Goal: Task Accomplishment & Management: Use online tool/utility

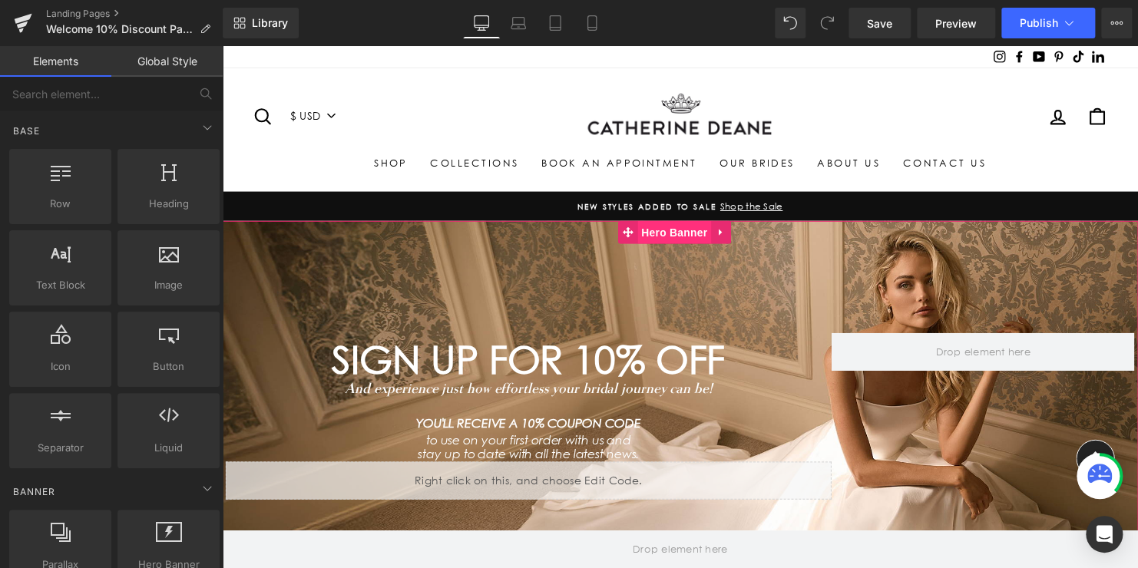
click at [682, 236] on span "Hero Banner" at bounding box center [680, 234] width 74 height 23
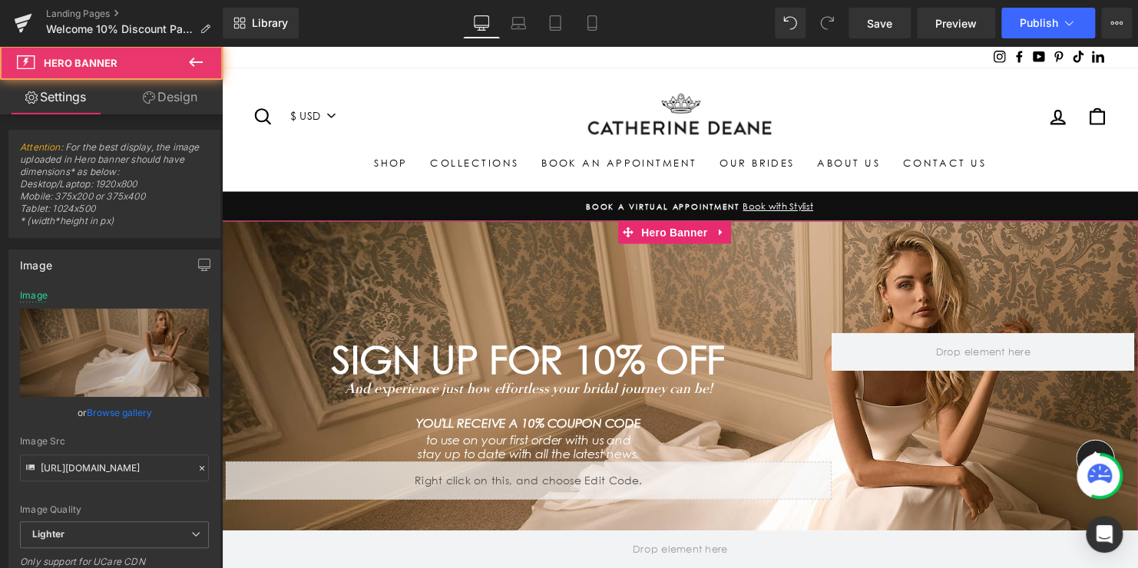
click at [176, 104] on link "Design" at bounding box center [169, 97] width 111 height 35
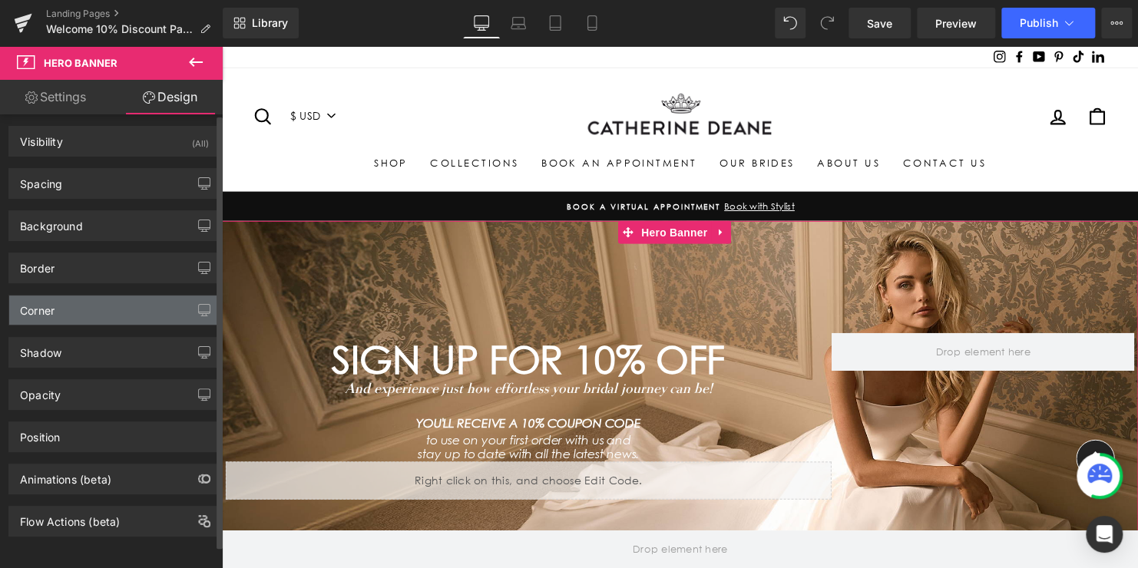
scroll to position [12, 0]
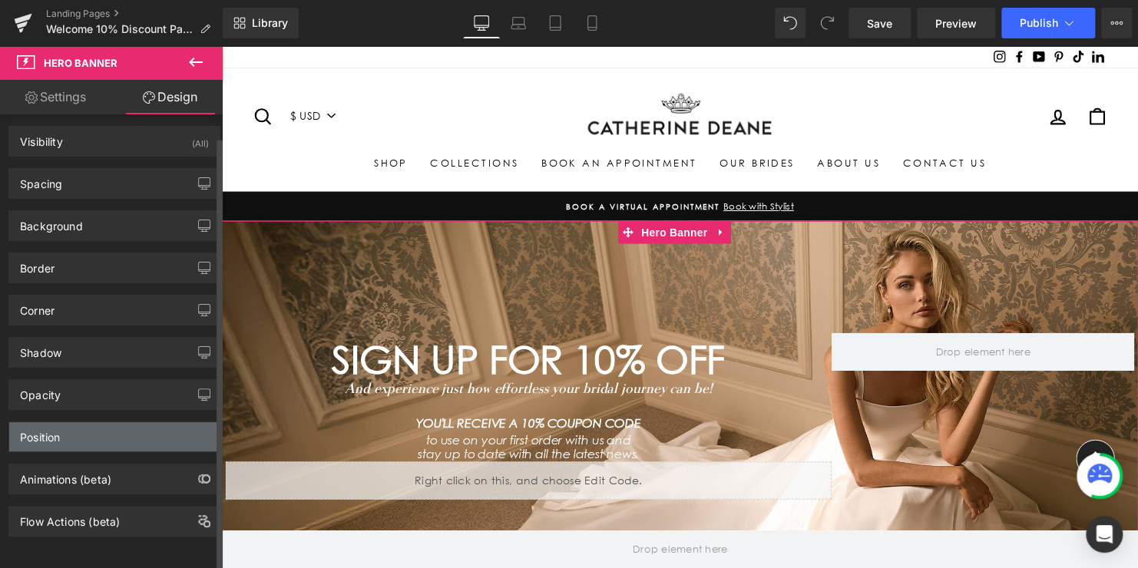
click at [71, 430] on div "Position" at bounding box center [114, 436] width 210 height 29
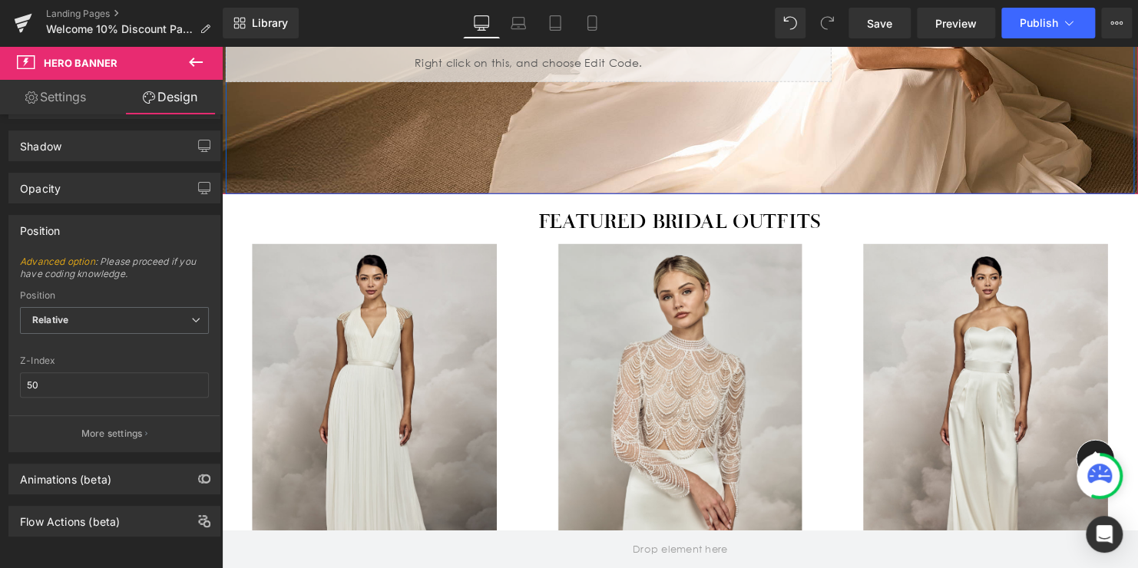
scroll to position [461, 0]
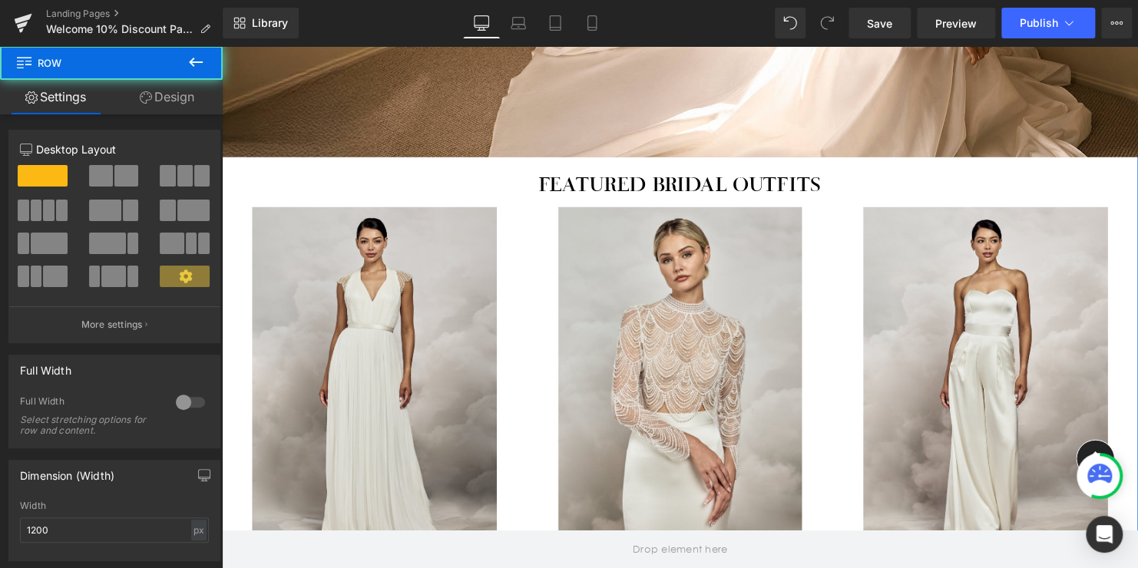
click at [463, 168] on div "Featured bridal outfits Heading Row" at bounding box center [686, 182] width 921 height 47
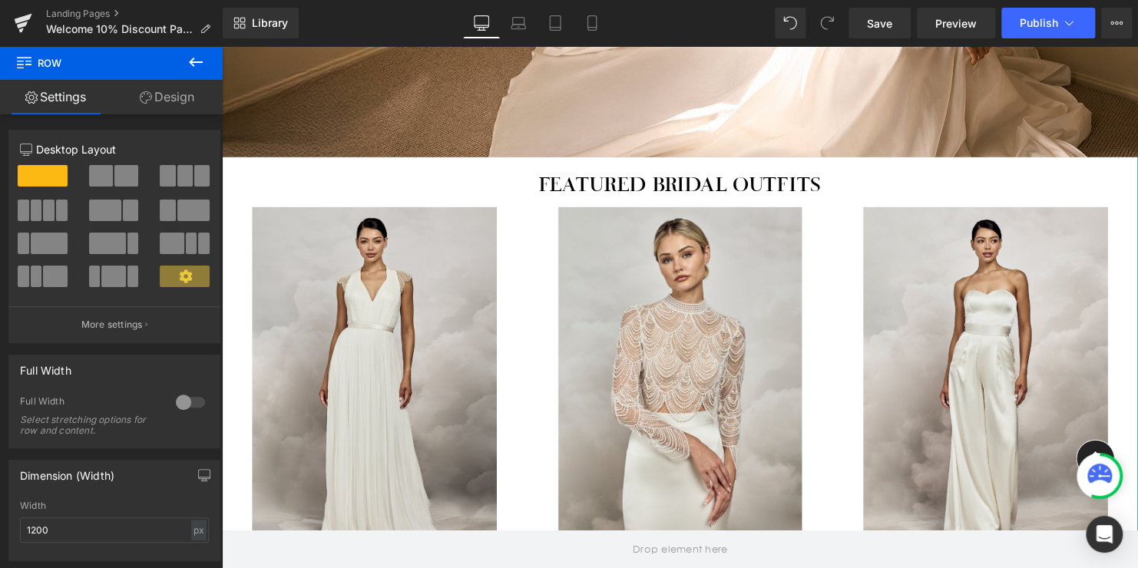
click at [319, 164] on div "Featured bridal outfits Heading Row" at bounding box center [686, 182] width 921 height 47
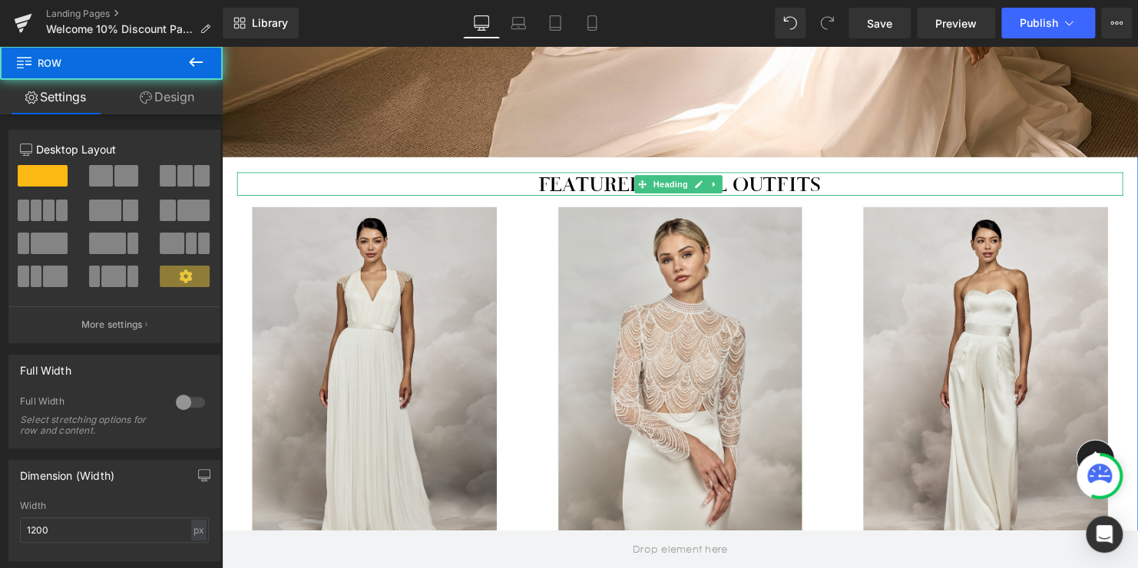
click at [319, 184] on h1 "Featured bridal outfits" at bounding box center [686, 186] width 898 height 24
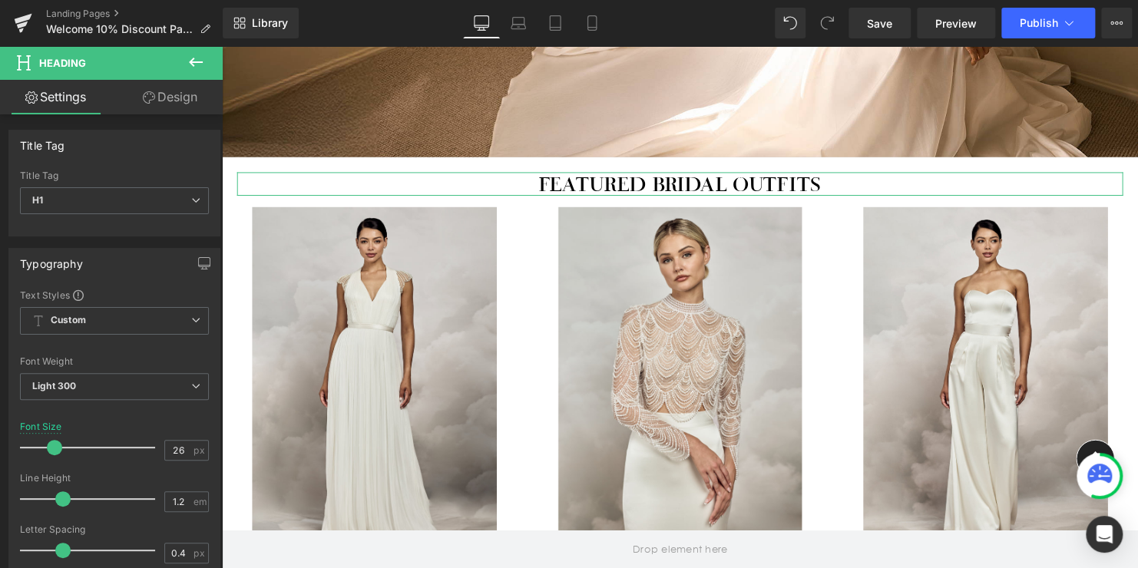
click at [174, 88] on link "Design" at bounding box center [169, 97] width 111 height 35
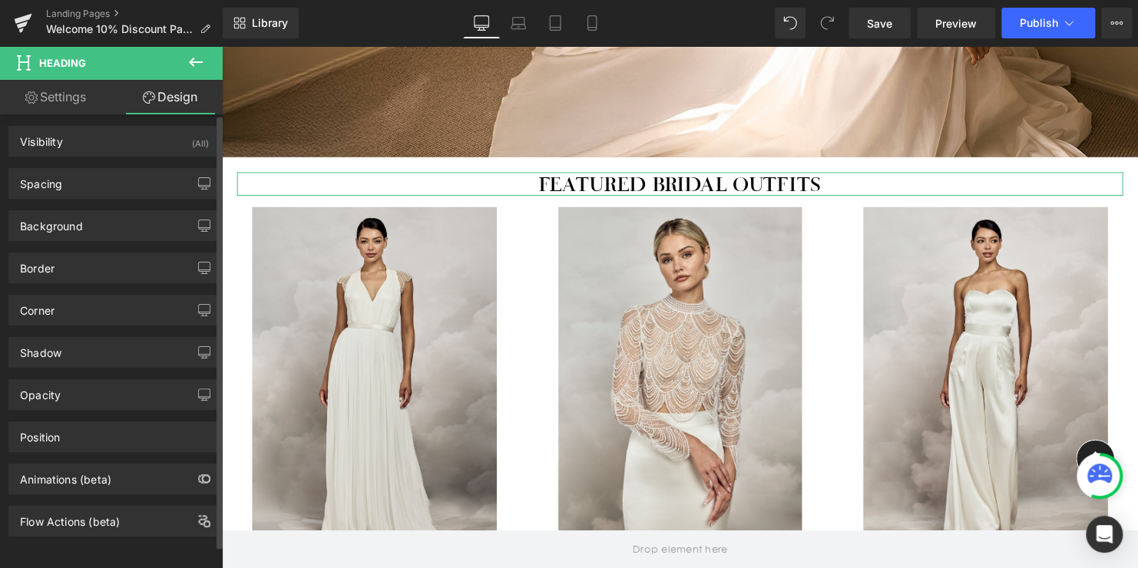
scroll to position [12, 0]
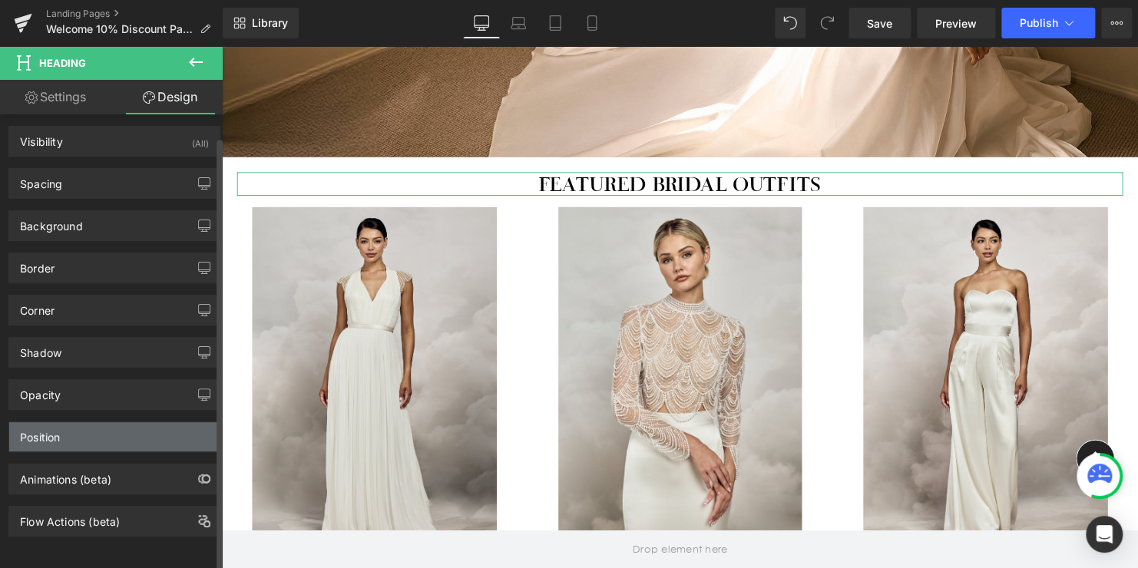
click at [72, 432] on div "Position" at bounding box center [114, 436] width 210 height 29
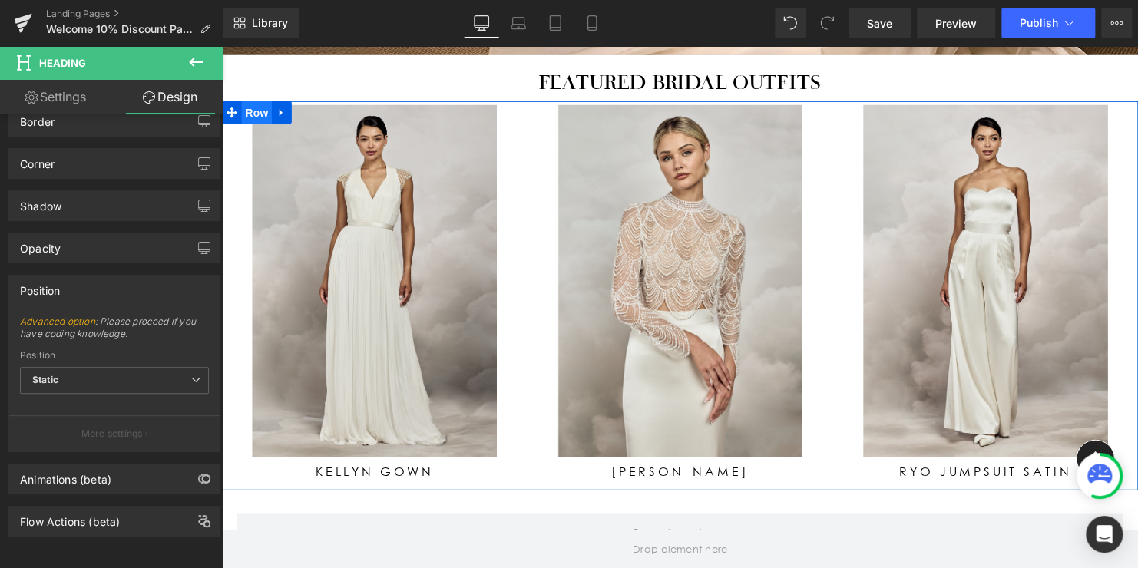
scroll to position [537, 0]
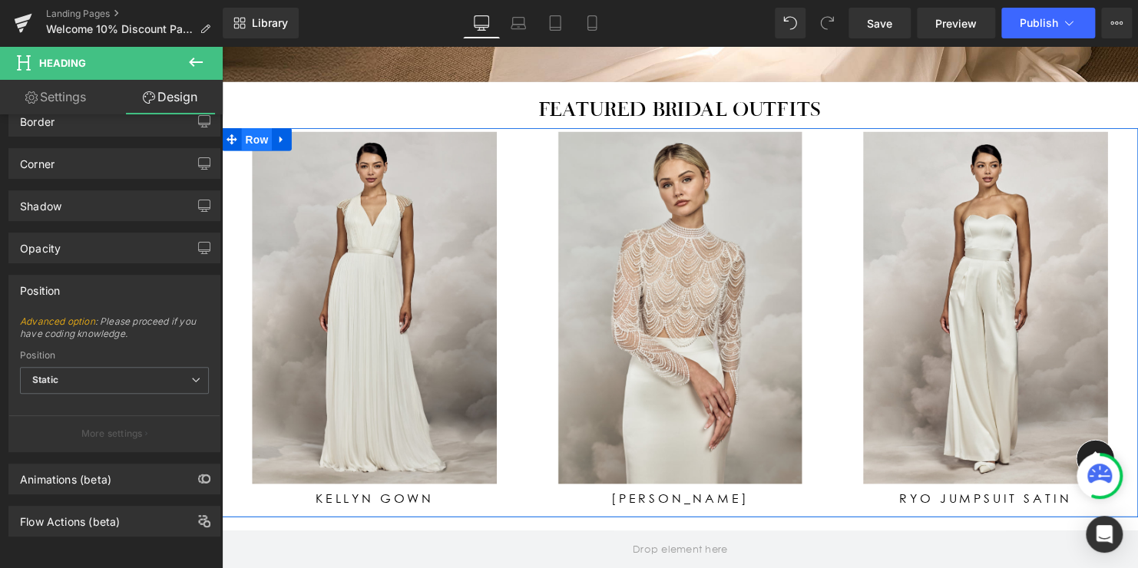
click at [248, 137] on span "Row" at bounding box center [257, 140] width 31 height 23
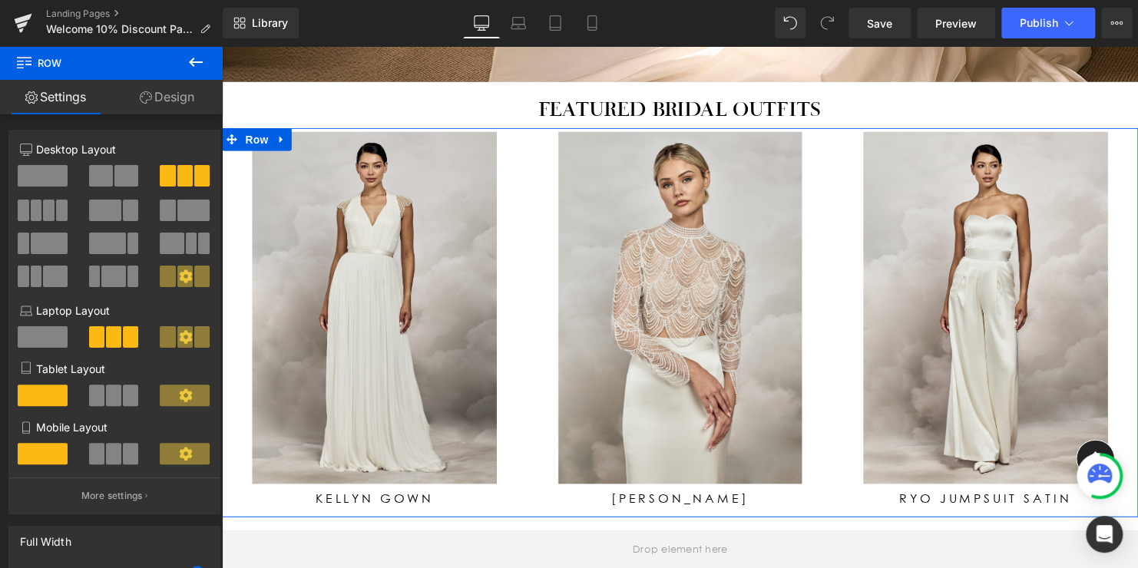
click at [165, 97] on link "Design" at bounding box center [166, 97] width 111 height 35
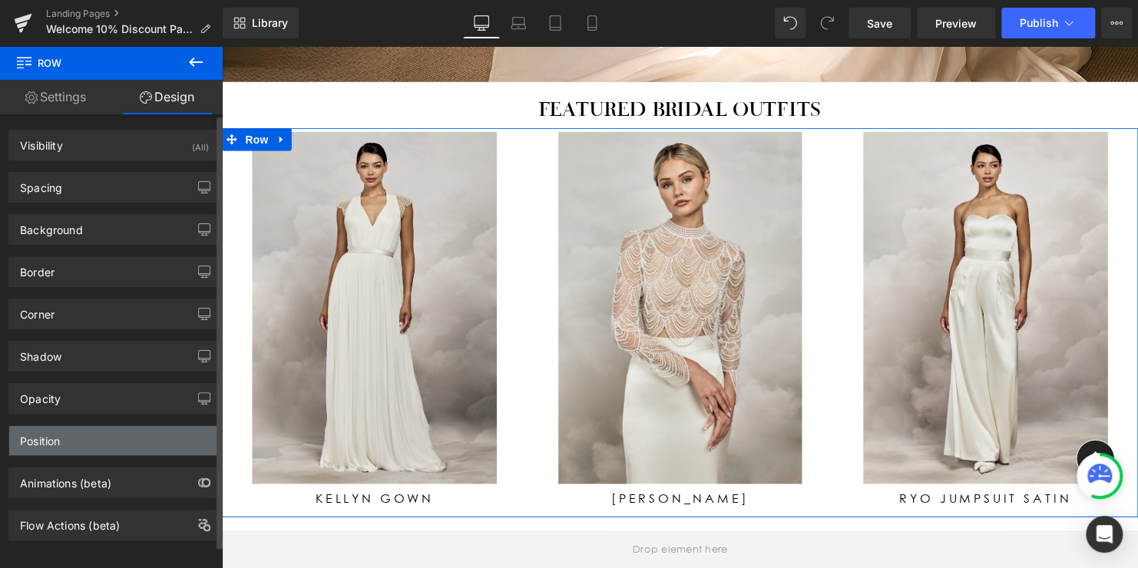
click at [81, 448] on div "Position" at bounding box center [114, 440] width 210 height 29
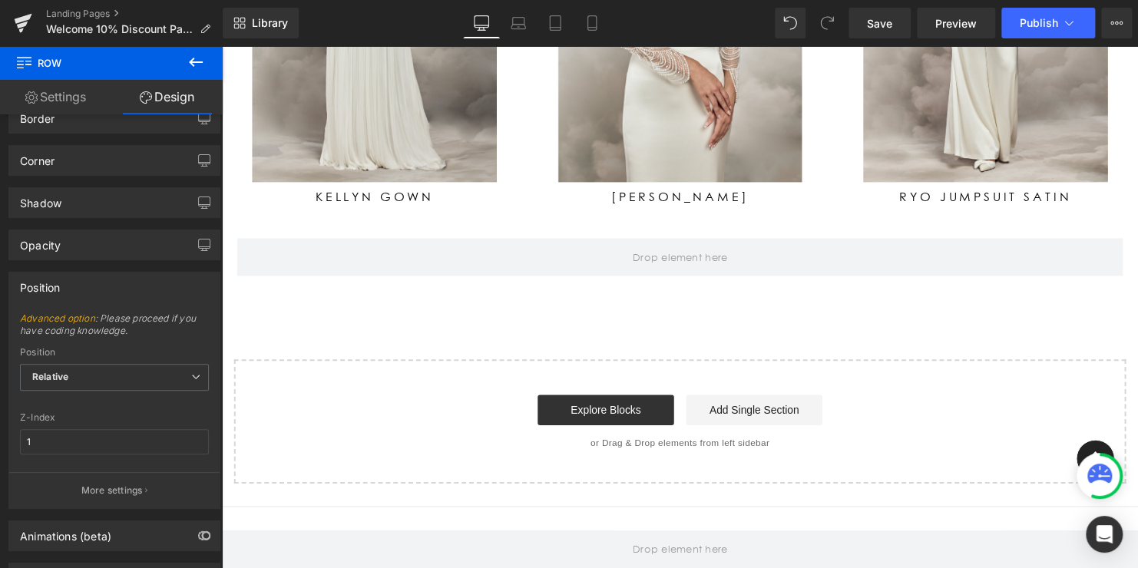
scroll to position [784, 0]
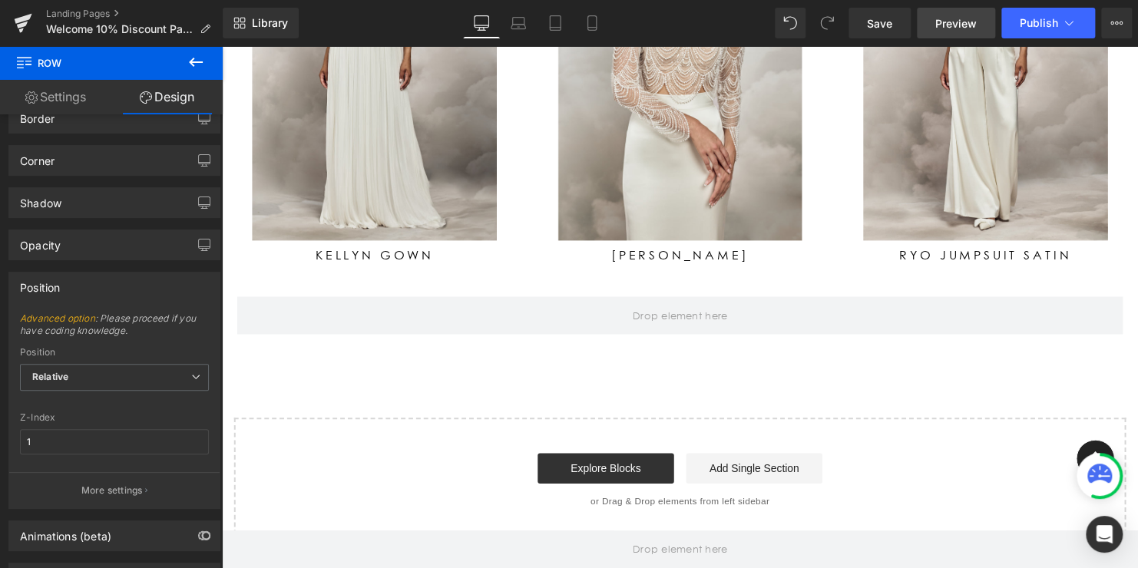
click at [953, 26] on span "Preview" at bounding box center [955, 23] width 41 height 16
